Goal: Feedback & Contribution: Contribute content

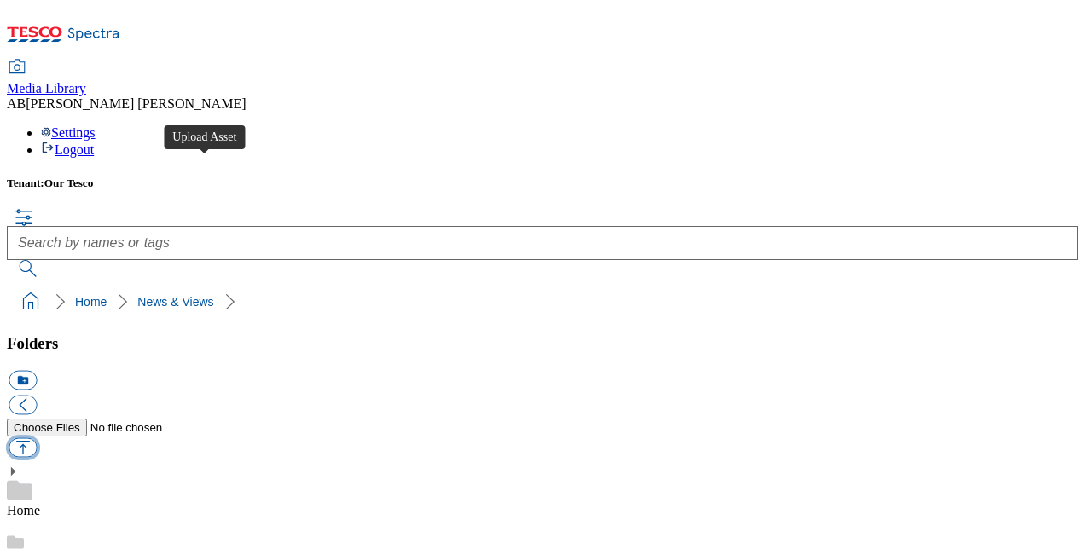
click at [37, 438] on button "button" at bounding box center [23, 448] width 28 height 20
type input "C:\fakepath\Total Proposition - Group-wide benefits eligibility table.pdf"
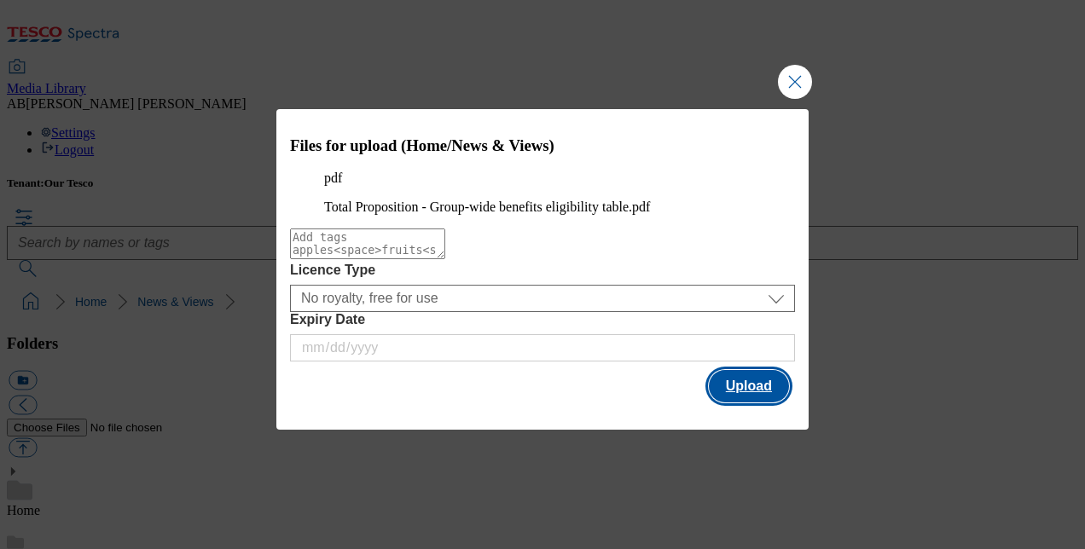
click at [739, 403] on button "Upload" at bounding box center [749, 386] width 80 height 32
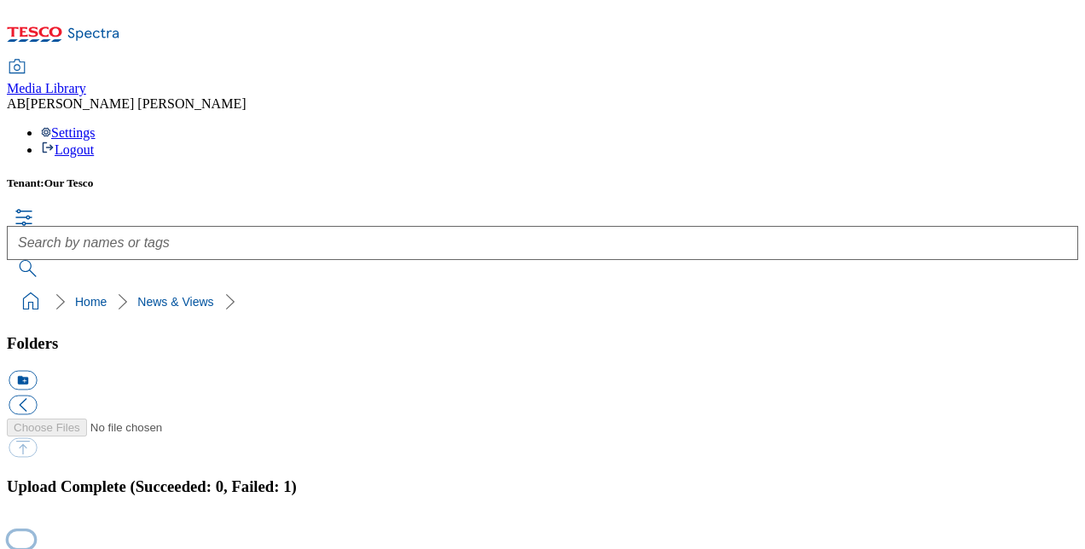
click at [34, 532] on button "button" at bounding box center [22, 540] width 26 height 16
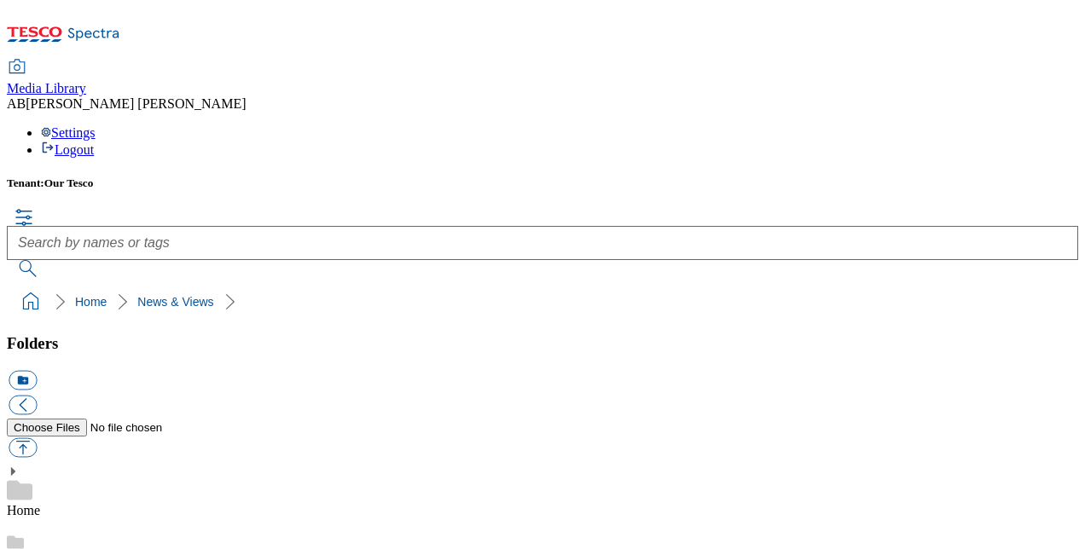
click at [37, 438] on button "button" at bounding box center [23, 448] width 28 height 20
type input "C:\fakepath\Total Proposition - Group-wide benefits eligibility table.pdf"
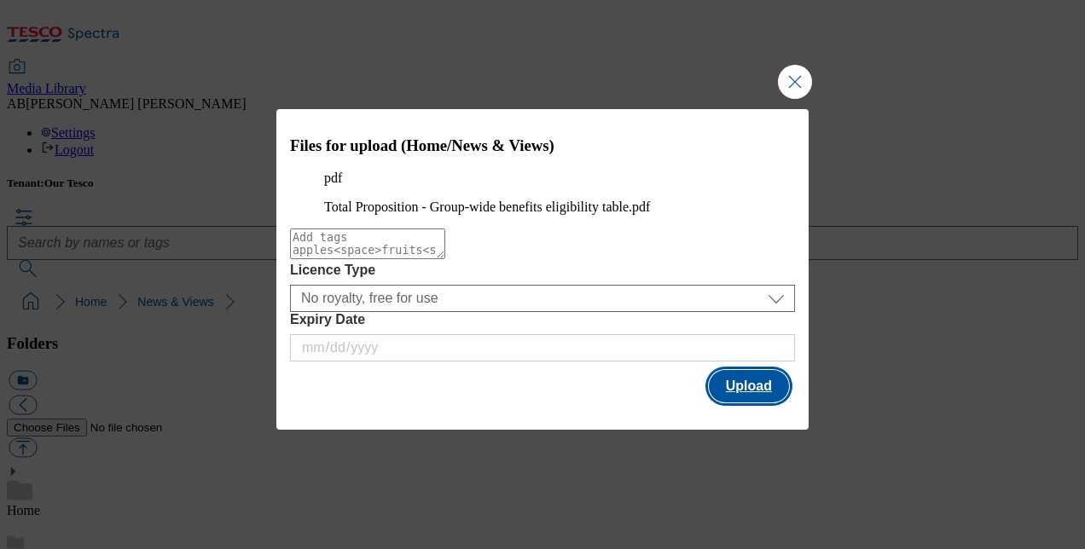
click at [757, 403] on button "Upload" at bounding box center [749, 386] width 80 height 32
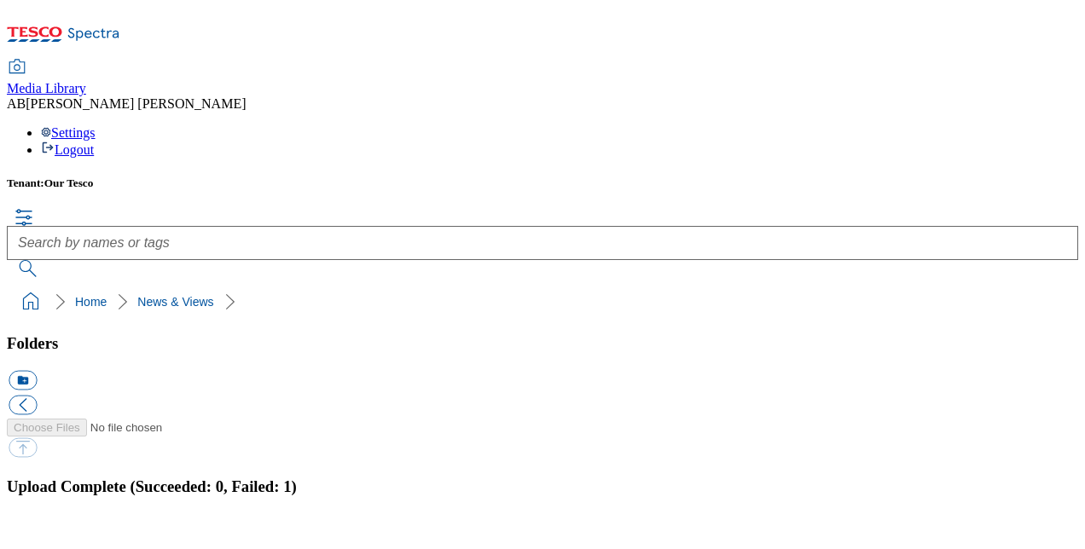
click at [34, 532] on button "button" at bounding box center [22, 540] width 26 height 16
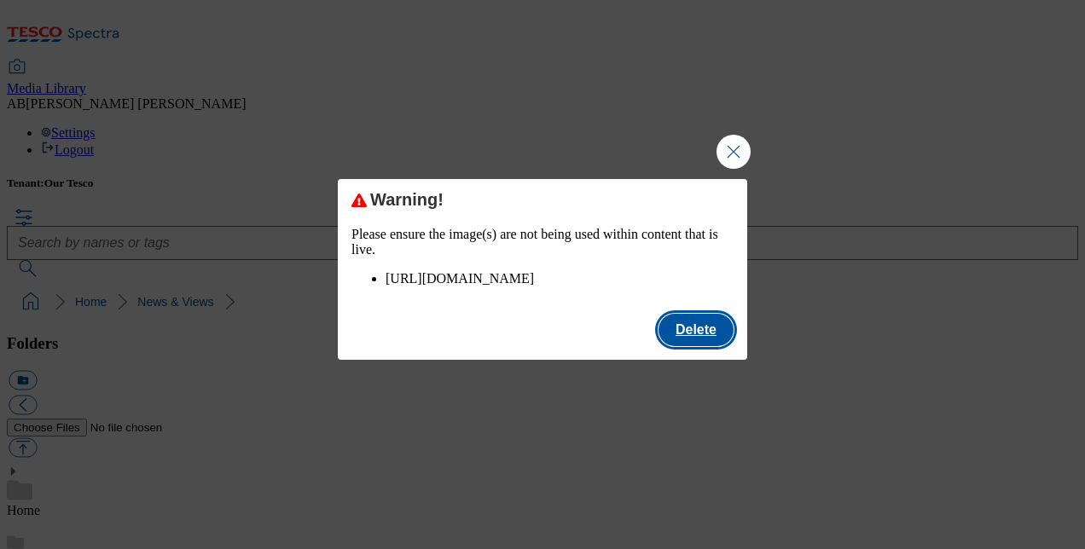
click at [688, 346] on button "Delete" at bounding box center [696, 330] width 75 height 32
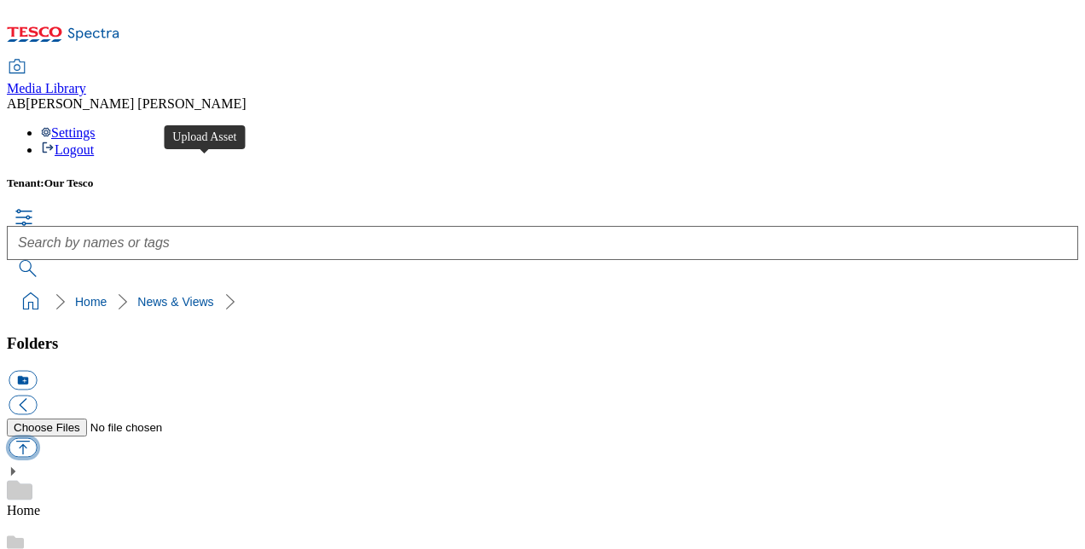
click at [37, 438] on button "button" at bounding box center [23, 448] width 28 height 20
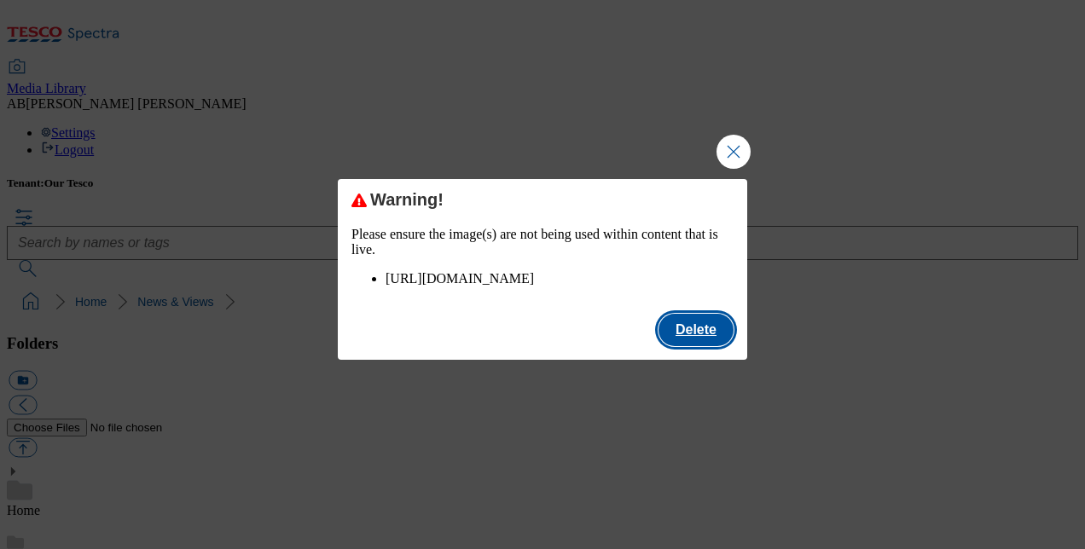
click at [700, 346] on button "Delete" at bounding box center [696, 330] width 75 height 32
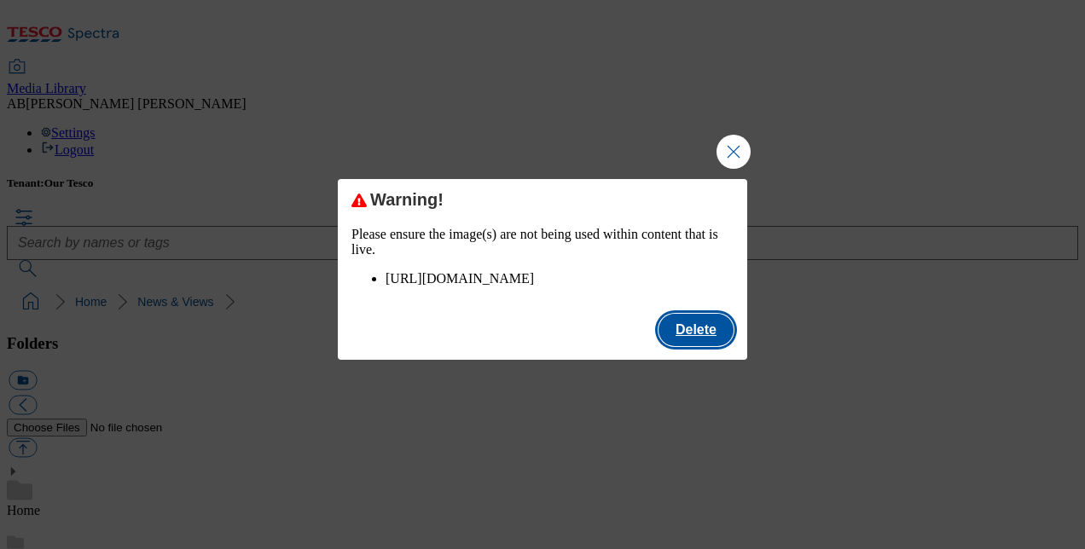
click at [681, 342] on button "Delete" at bounding box center [696, 330] width 75 height 32
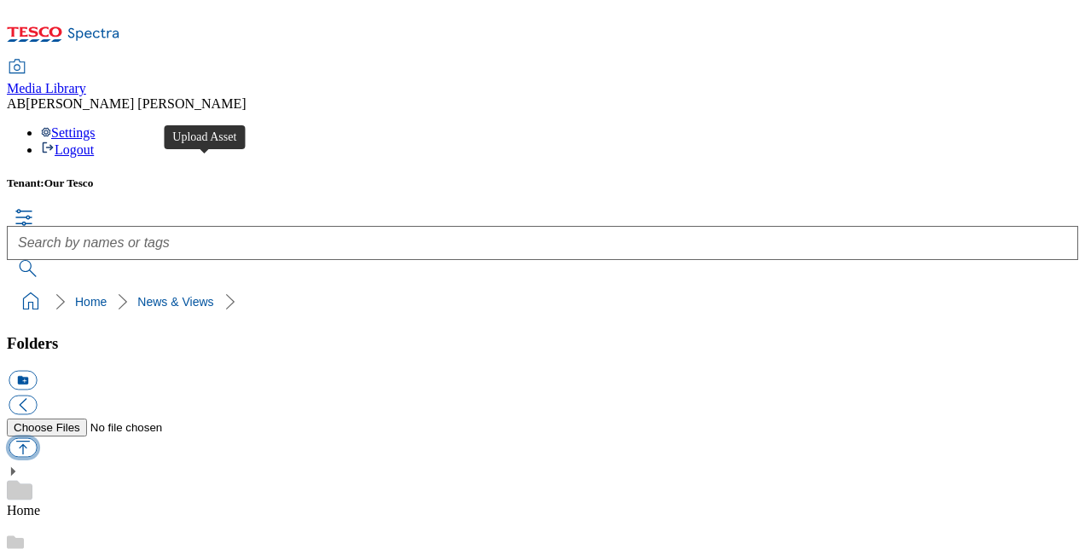
click at [37, 438] on button "button" at bounding box center [23, 448] width 28 height 20
type input "C:\fakepath\Total Proposition - Group-wide benefits eligibility table.pdf"
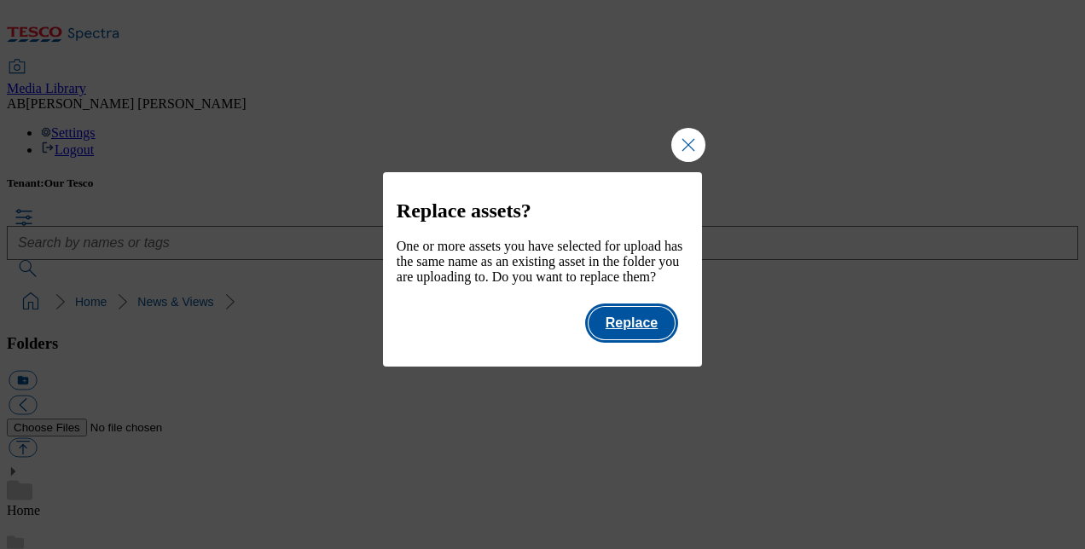
click at [623, 339] on button "Replace" at bounding box center [632, 323] width 86 height 32
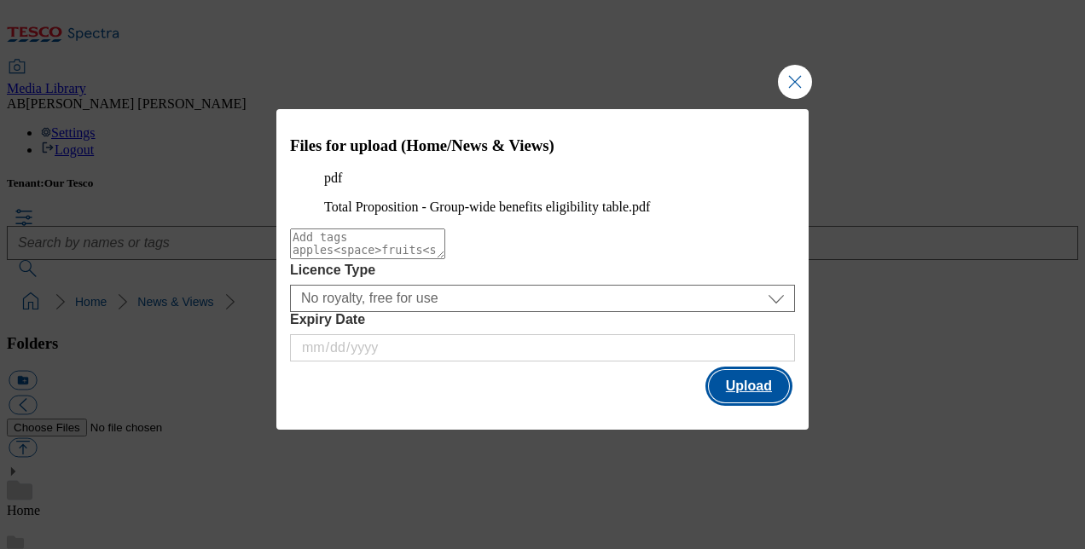
click at [745, 403] on button "Upload" at bounding box center [749, 386] width 80 height 32
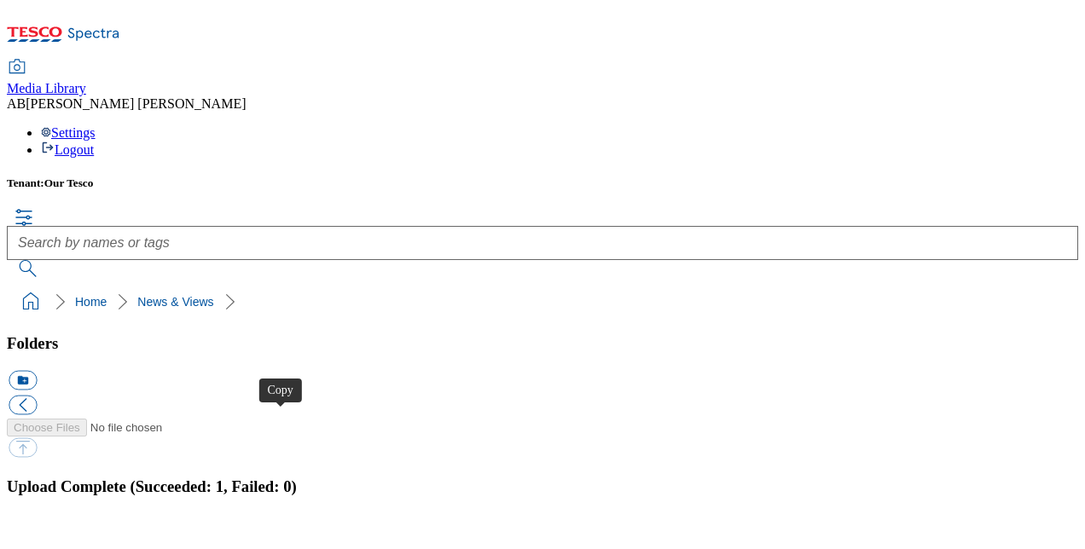
click at [34, 532] on button "button" at bounding box center [22, 540] width 26 height 16
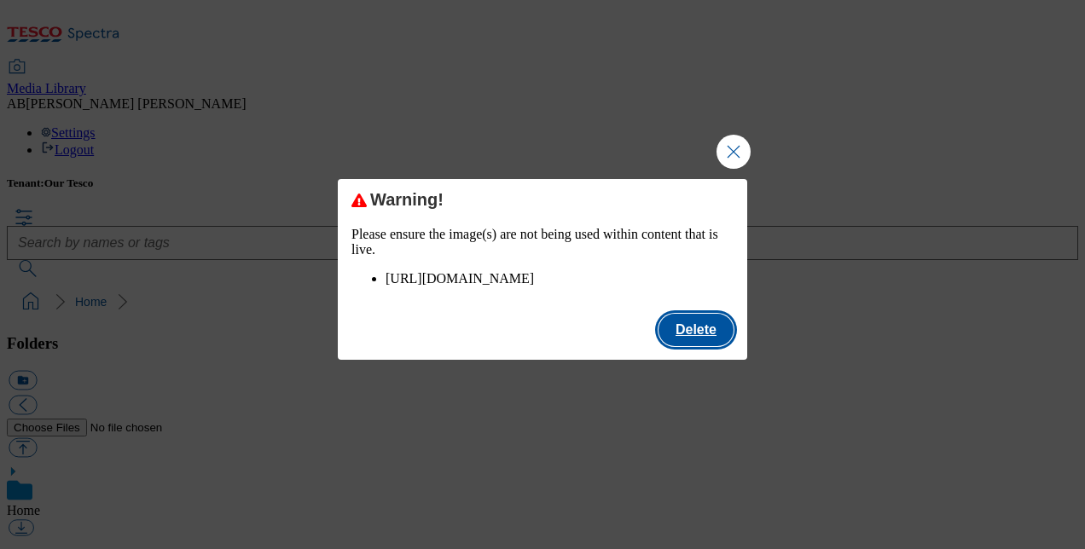
click at [707, 346] on button "Delete" at bounding box center [696, 330] width 75 height 32
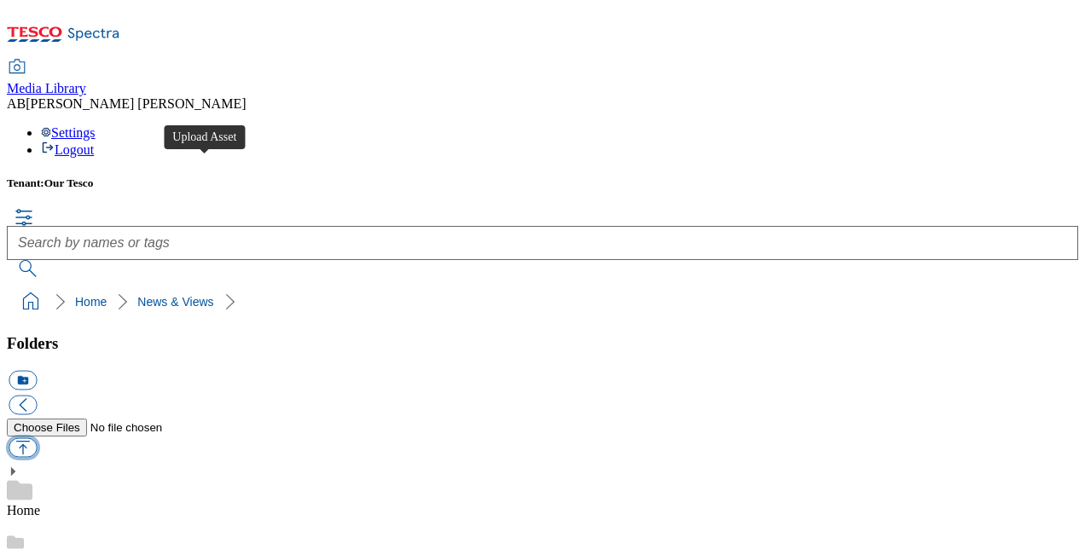
click at [37, 438] on button "button" at bounding box center [23, 448] width 28 height 20
type input "C:\fakepath\Total Proposition - Group-wide benefits eligibility table.pdf"
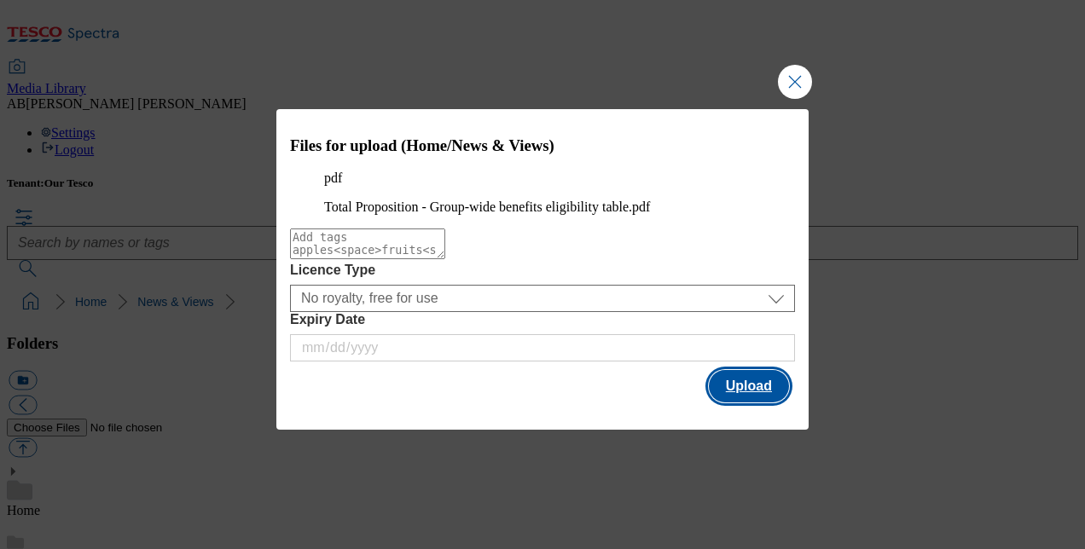
click at [755, 403] on button "Upload" at bounding box center [749, 386] width 80 height 32
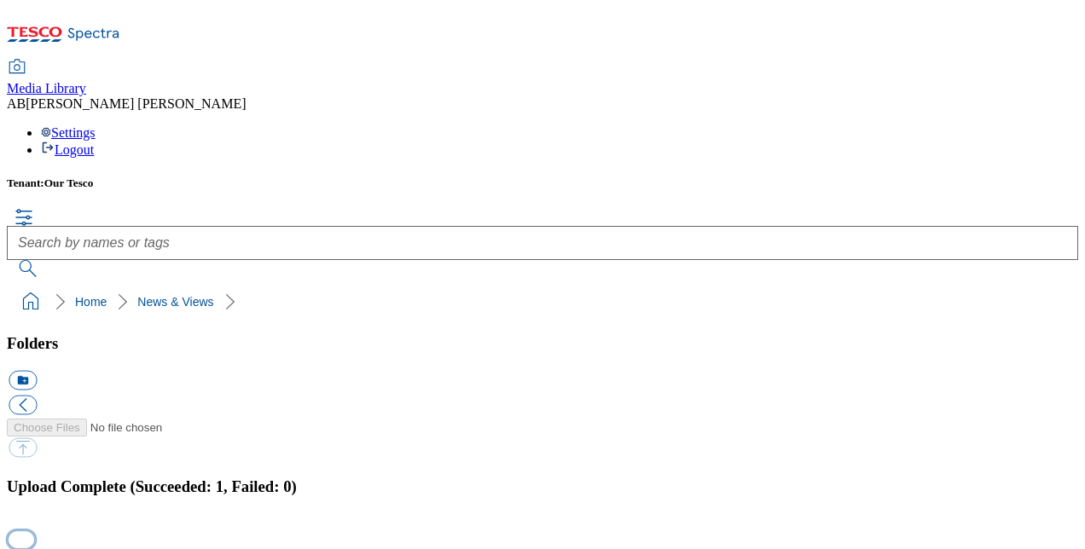
click at [34, 532] on button "button" at bounding box center [22, 540] width 26 height 16
